Goal: Information Seeking & Learning: Learn about a topic

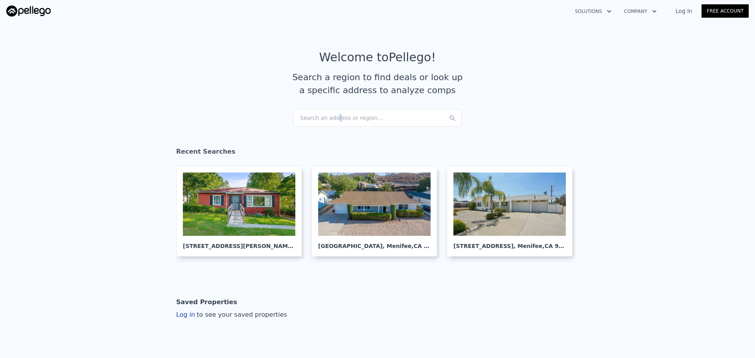
click at [330, 119] on div "Search an address or region..." at bounding box center [377, 117] width 168 height 17
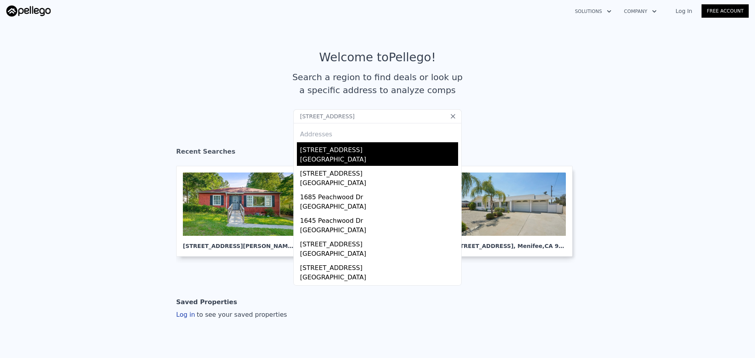
type input "1612 Peachwood Dr, San Jose, CA 95132"
click at [327, 154] on div "[STREET_ADDRESS]" at bounding box center [379, 148] width 158 height 13
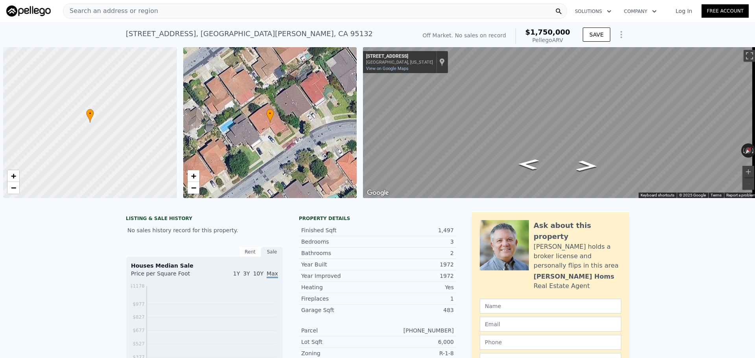
scroll to position [0, 3]
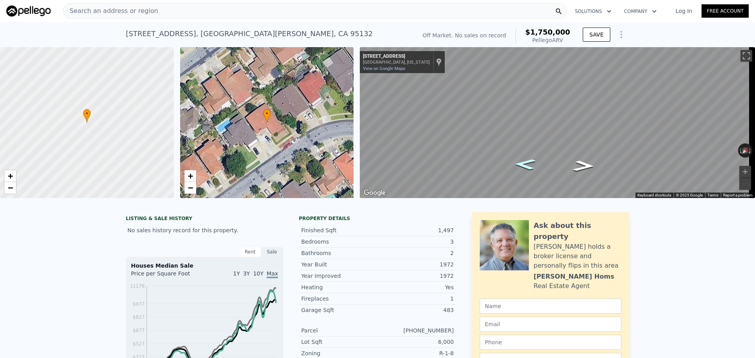
click at [517, 167] on icon "Go Southwest, Peachwood Dr" at bounding box center [525, 164] width 39 height 16
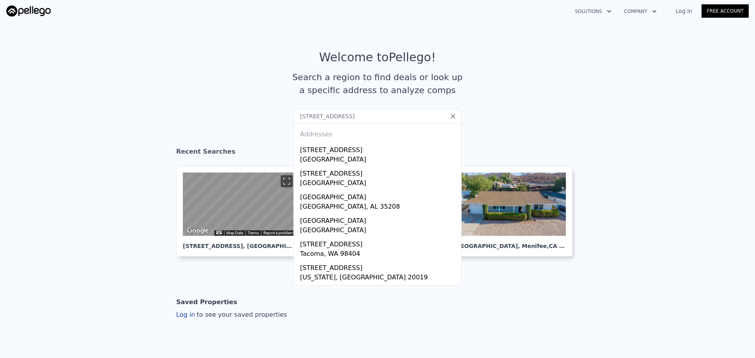
paste input "[STREET_ADDRESS]"
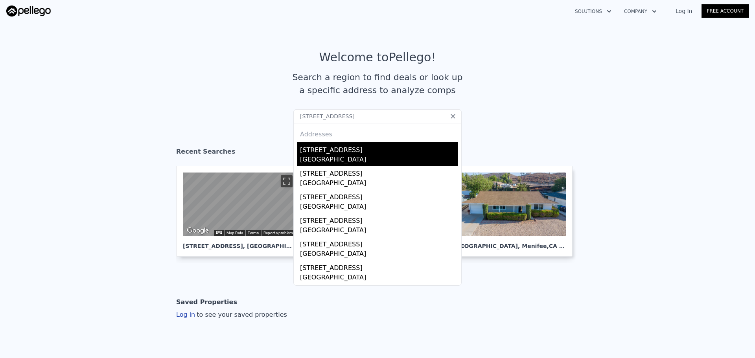
type input "[STREET_ADDRESS]"
click at [355, 155] on div "[GEOGRAPHIC_DATA]" at bounding box center [379, 160] width 158 height 11
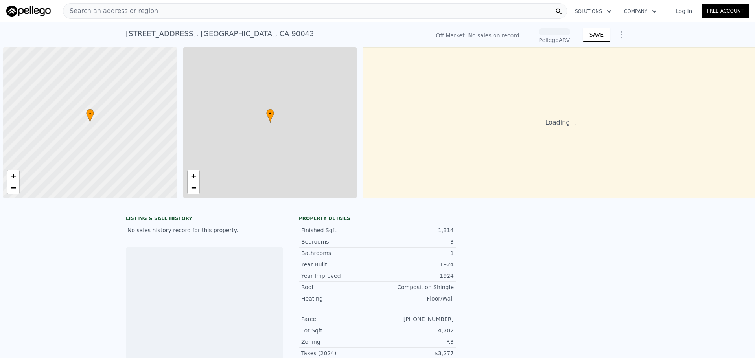
scroll to position [0, 3]
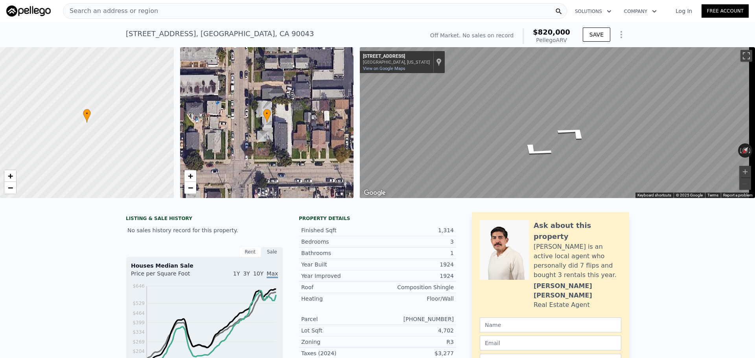
click at [215, 15] on div "Search an address or region" at bounding box center [315, 11] width 504 height 16
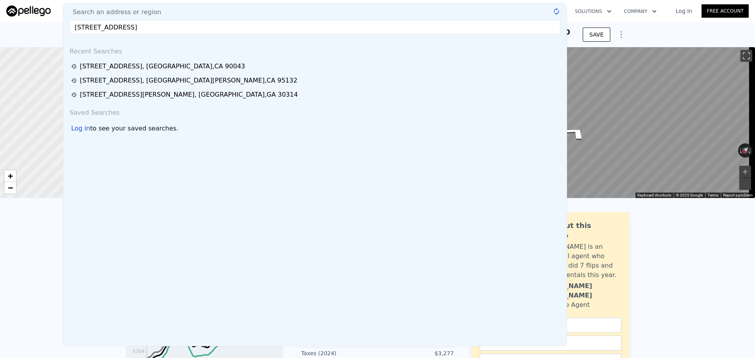
type input "2064 Glenmoor Pl, Livingston, CA 95334"
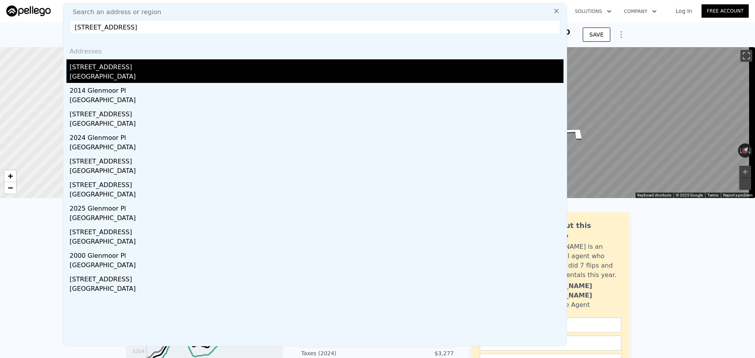
click at [171, 74] on div "Livingston, CA 95334" at bounding box center [317, 77] width 494 height 11
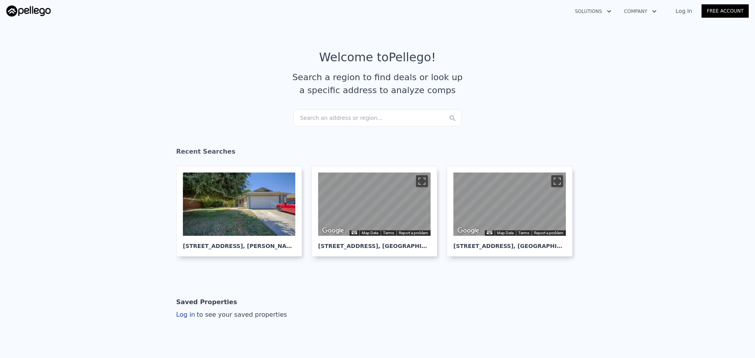
click at [396, 127] on section "Welcome to Pellego ! Search a region to find deals or look up a specific addres…" at bounding box center [377, 80] width 755 height 122
click at [396, 123] on div "Search an address or region..." at bounding box center [377, 117] width 168 height 17
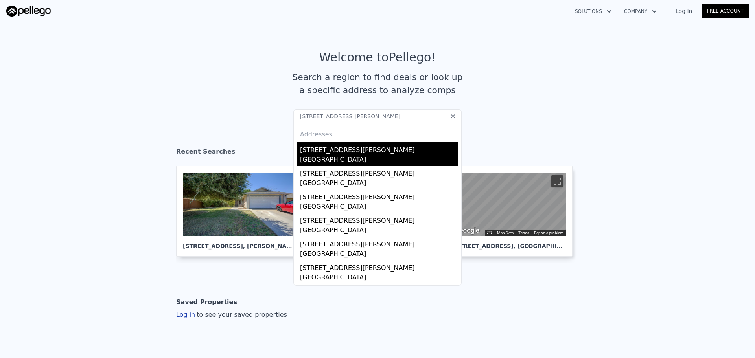
type input "[STREET_ADDRESS][PERSON_NAME]"
click at [309, 144] on div "[STREET_ADDRESS][PERSON_NAME]" at bounding box center [379, 148] width 158 height 13
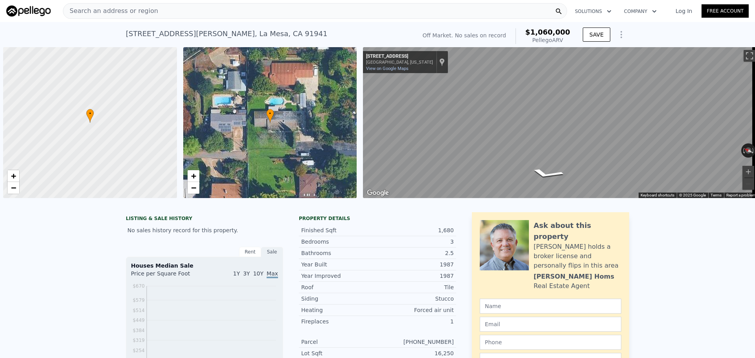
scroll to position [0, 3]
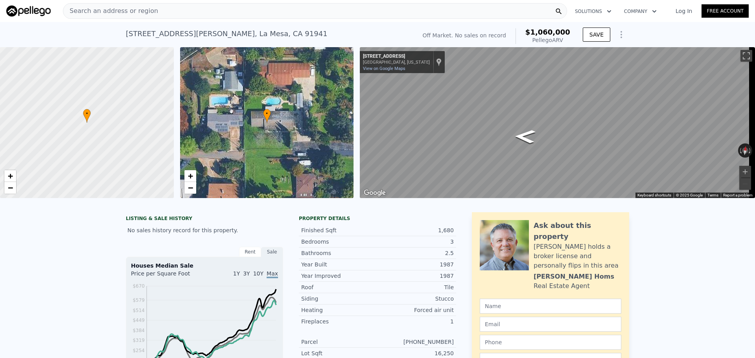
click at [755, 103] on div "Search an address or region Solutions Company Open main menu Log In Free Accoun…" at bounding box center [377, 179] width 755 height 358
click at [755, 130] on div "Search an address or region Solutions Company Open main menu Log In Free Accoun…" at bounding box center [377, 179] width 755 height 358
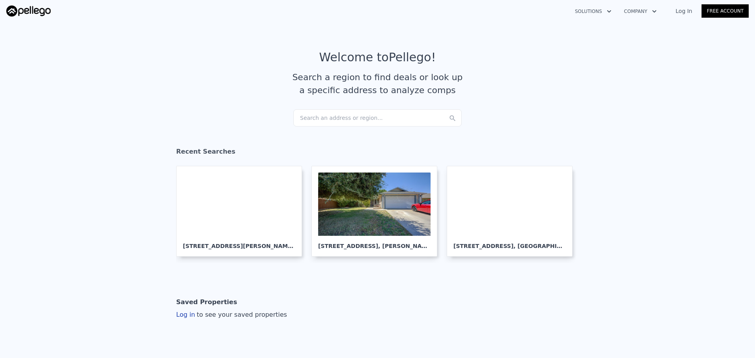
click at [358, 121] on div "Search an address or region..." at bounding box center [377, 117] width 168 height 17
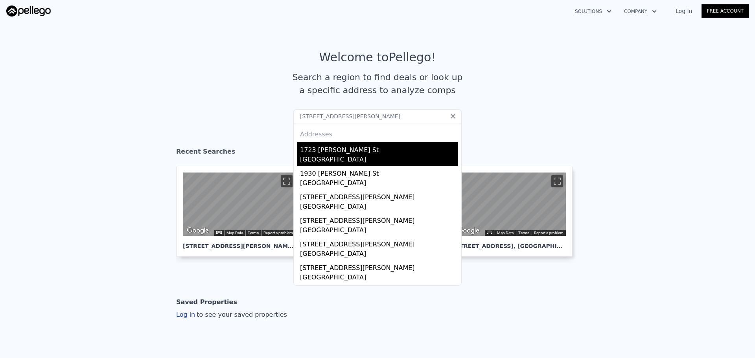
type input "1723 Sichel Street, Los Angeles, CA 90031"
click at [323, 153] on div "1723 Sichel St" at bounding box center [379, 148] width 158 height 13
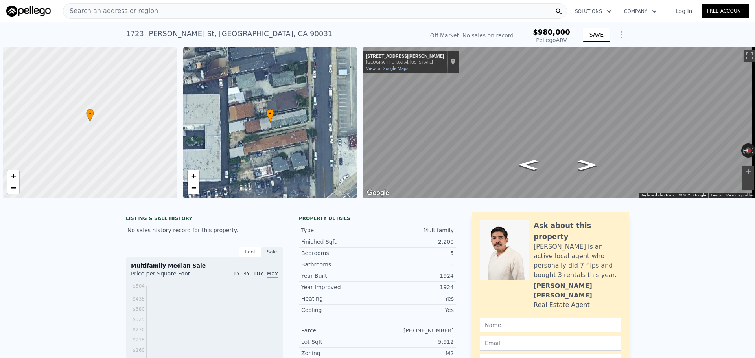
scroll to position [0, 3]
